Goal: Task Accomplishment & Management: Complete application form

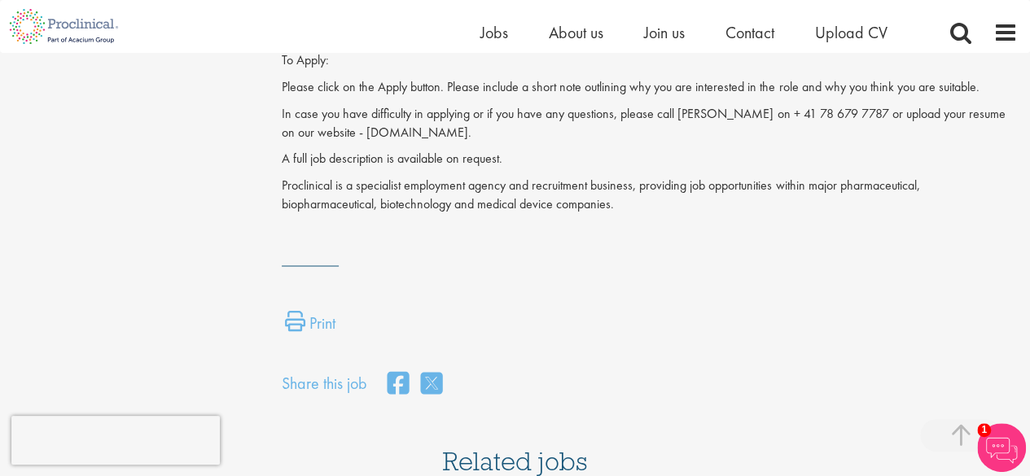
scroll to position [1194, 0]
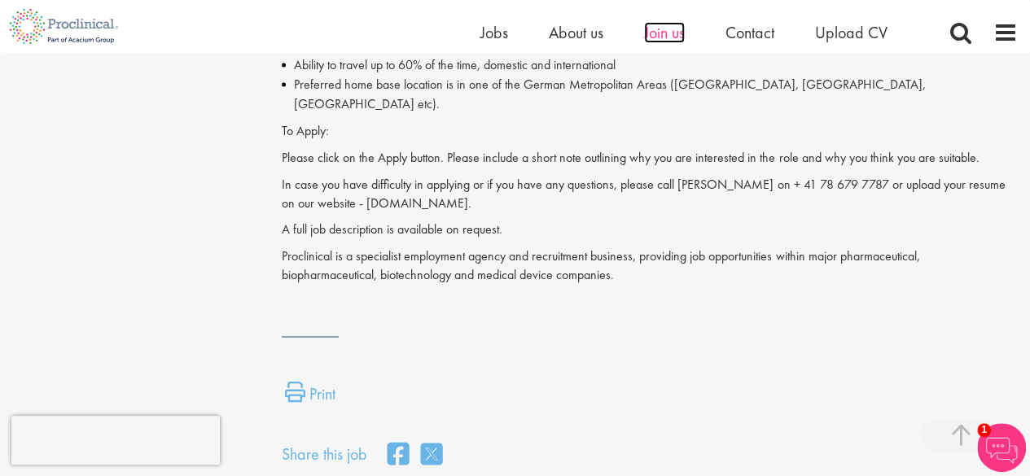
click at [664, 27] on span "Join us" at bounding box center [664, 32] width 41 height 21
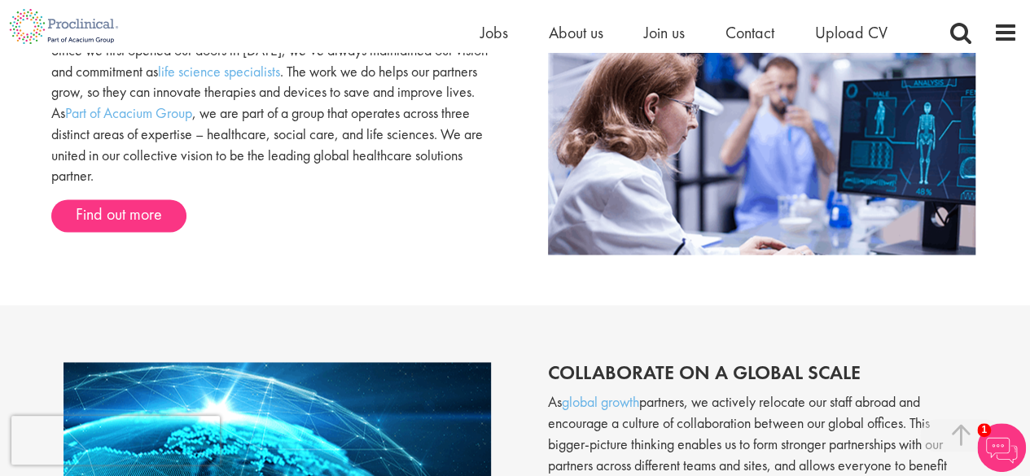
scroll to position [1243, 0]
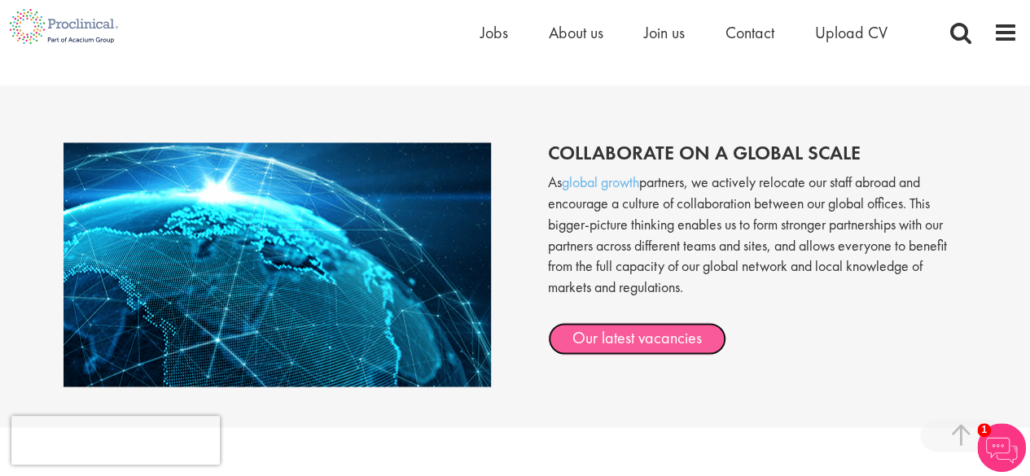
click at [654, 333] on link "Our latest vacancies" at bounding box center [637, 338] width 178 height 33
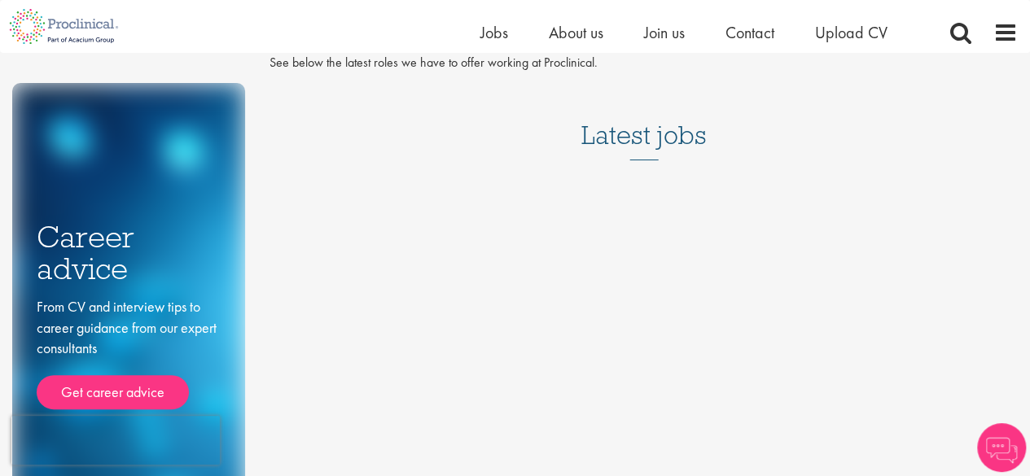
scroll to position [59, 0]
click at [853, 32] on span "Upload CV" at bounding box center [851, 32] width 72 height 21
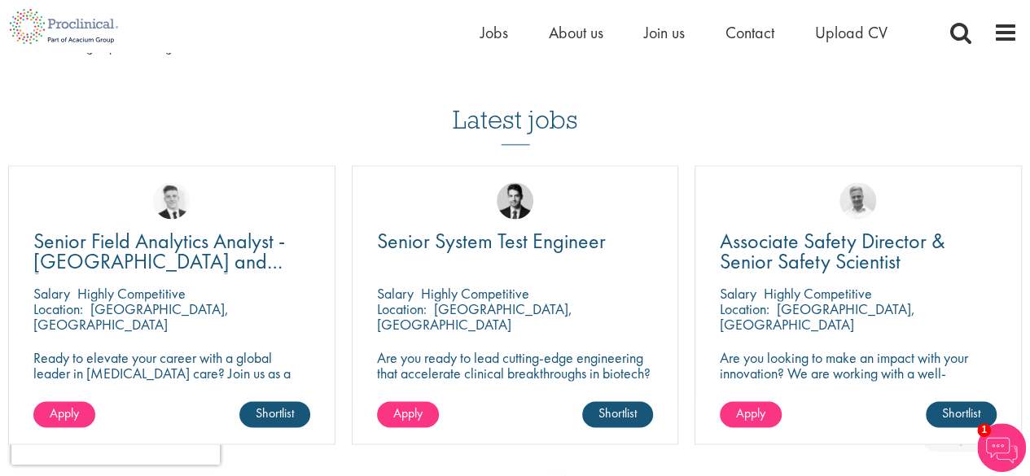
scroll to position [1077, 0]
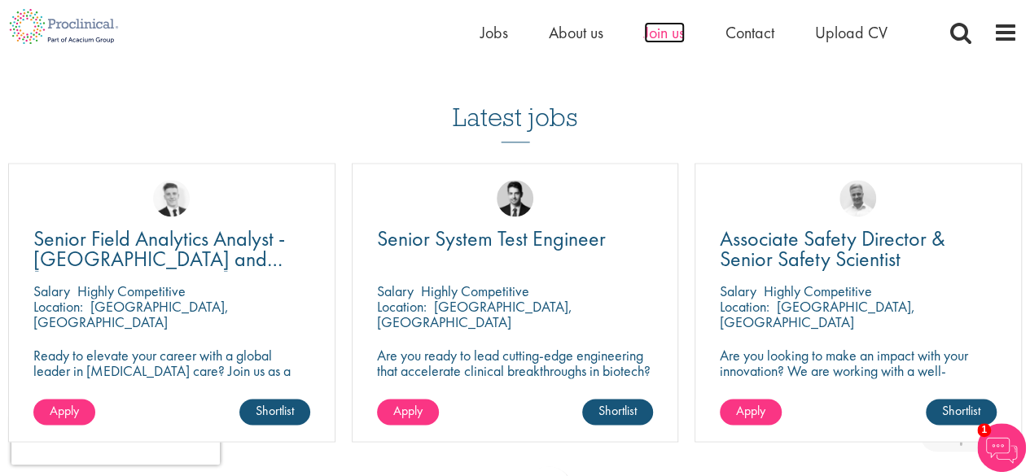
click at [659, 37] on span "Join us" at bounding box center [664, 32] width 41 height 21
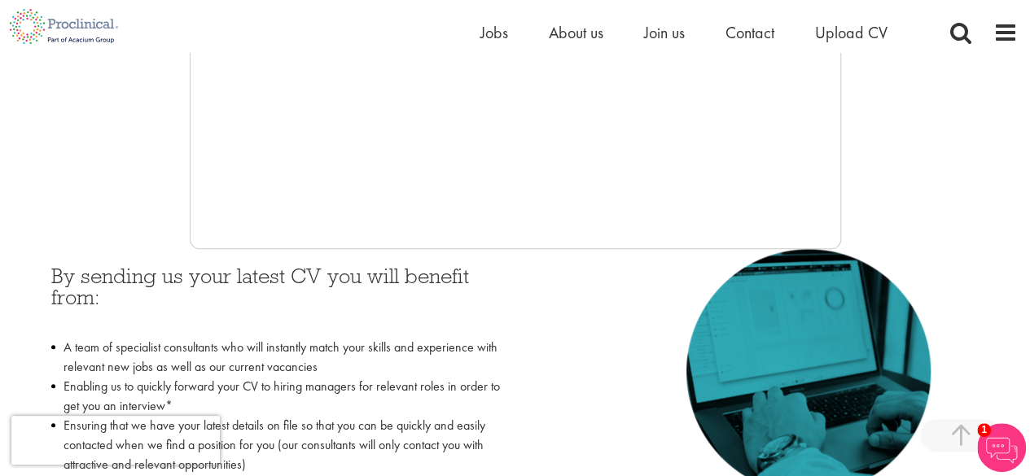
scroll to position [574, 0]
click at [487, 279] on h3 "By sending us your latest CV you will benefit from:" at bounding box center [277, 297] width 452 height 64
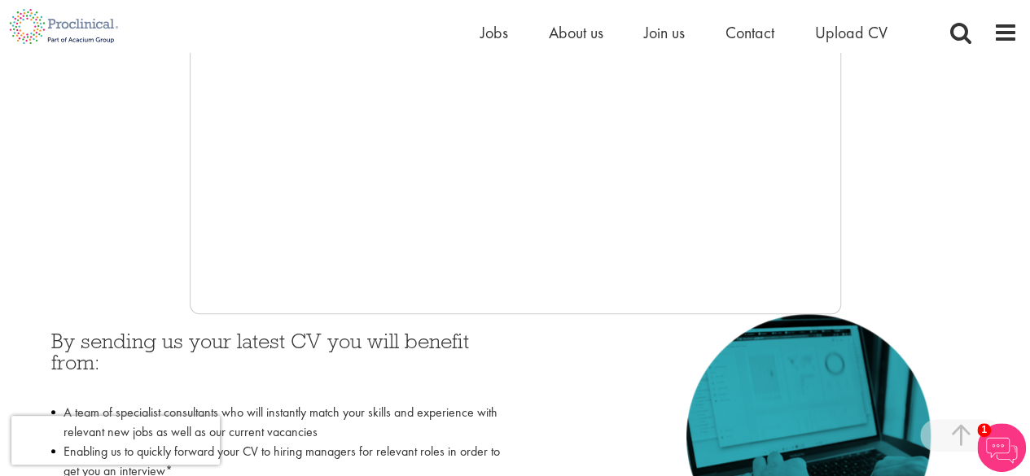
scroll to position [501, 0]
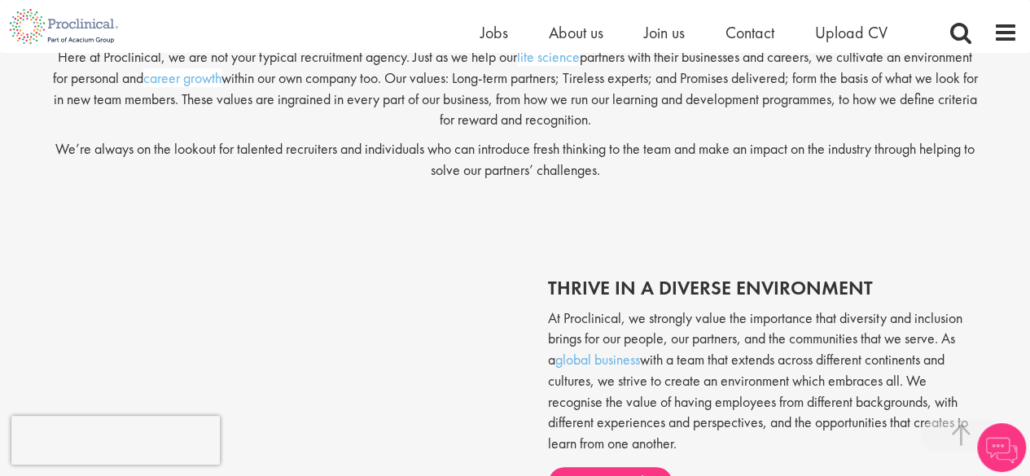
scroll to position [605, 0]
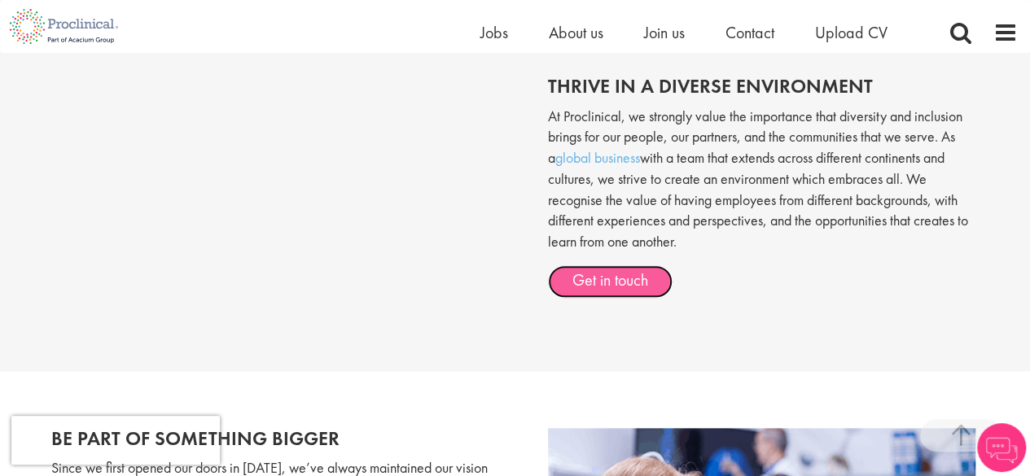
click at [576, 276] on link "Get in touch" at bounding box center [610, 281] width 125 height 33
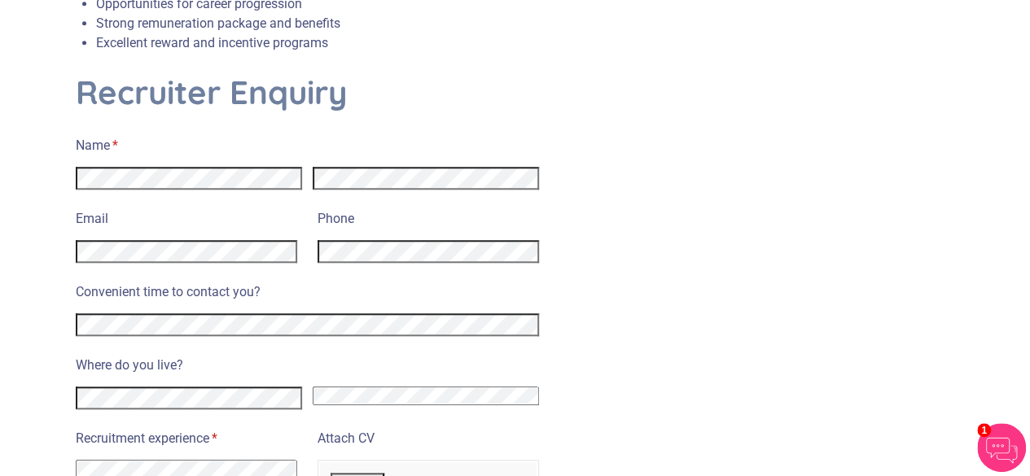
scroll to position [629, 0]
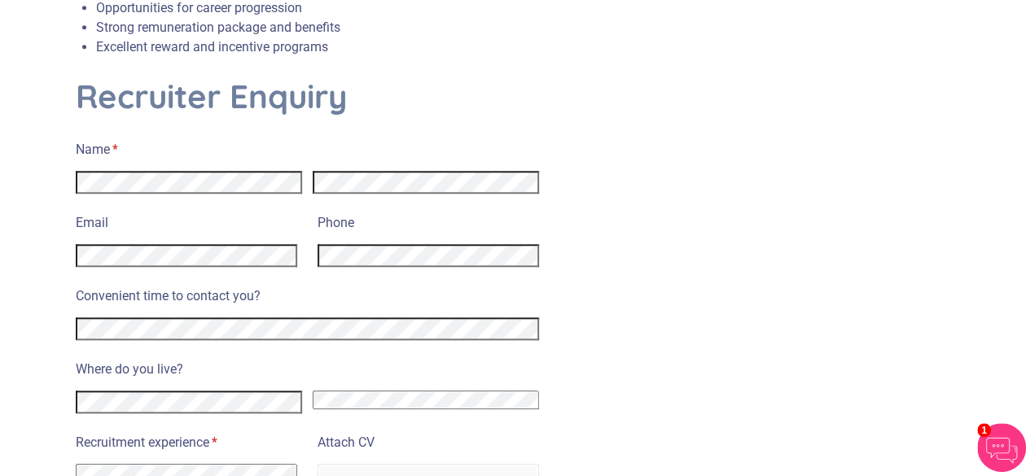
select select "South Africa"
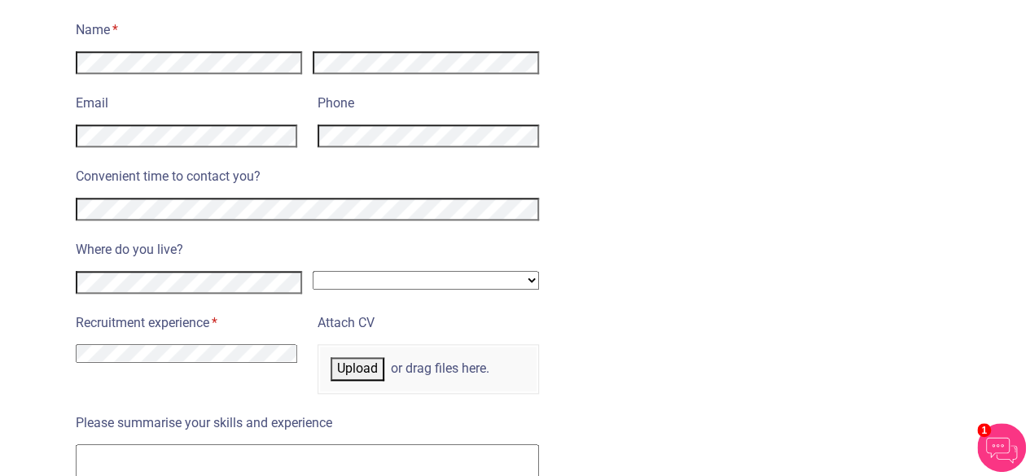
scroll to position [749, 0]
click at [129, 344] on select "I have no previous experience working in recruitment I have recruitment experie…" at bounding box center [186, 353] width 221 height 19
click at [14, 357] on section "Enquire now and take the first step towards joining our specialist life science…" at bounding box center [515, 201] width 1030 height 1734
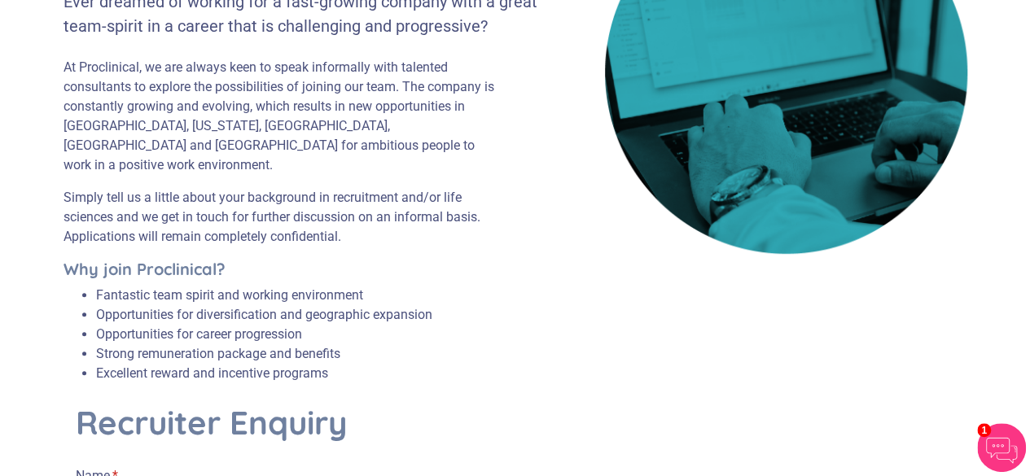
scroll to position [0, 0]
